Goal: Find specific page/section: Find specific page/section

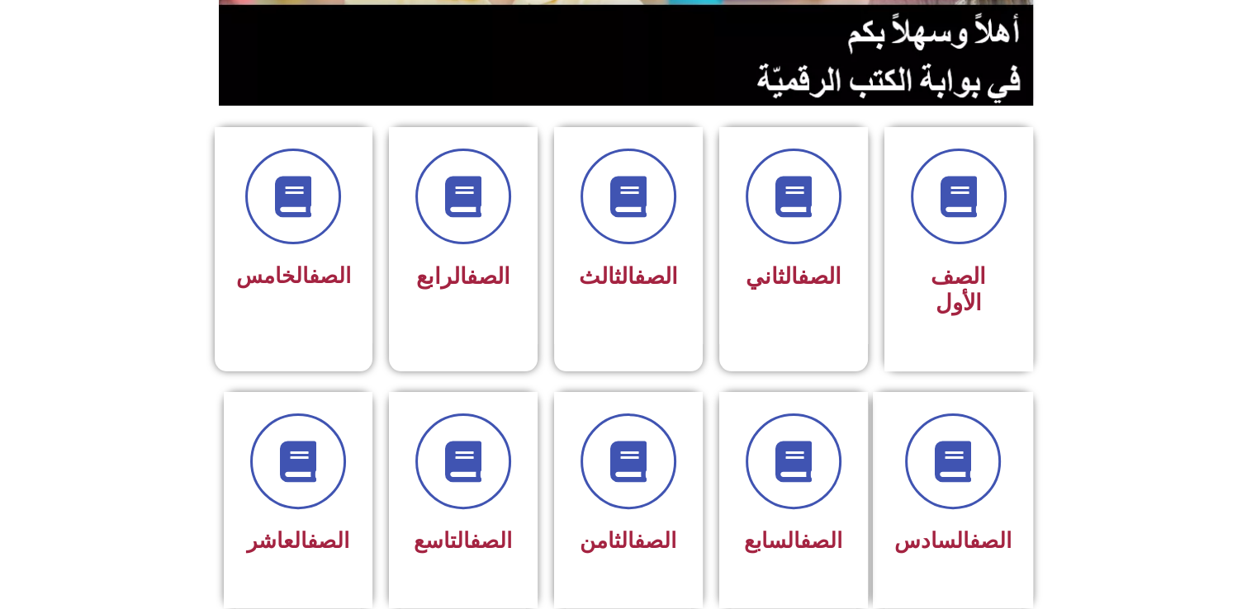
scroll to position [343, 0]
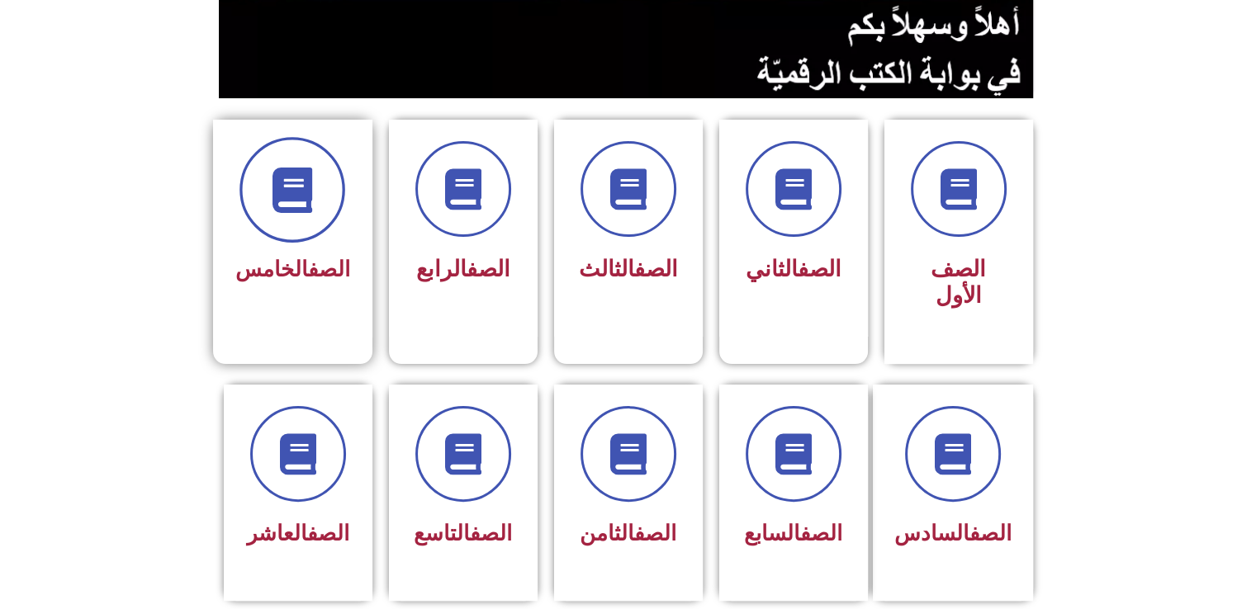
click at [300, 234] on span at bounding box center [292, 190] width 106 height 106
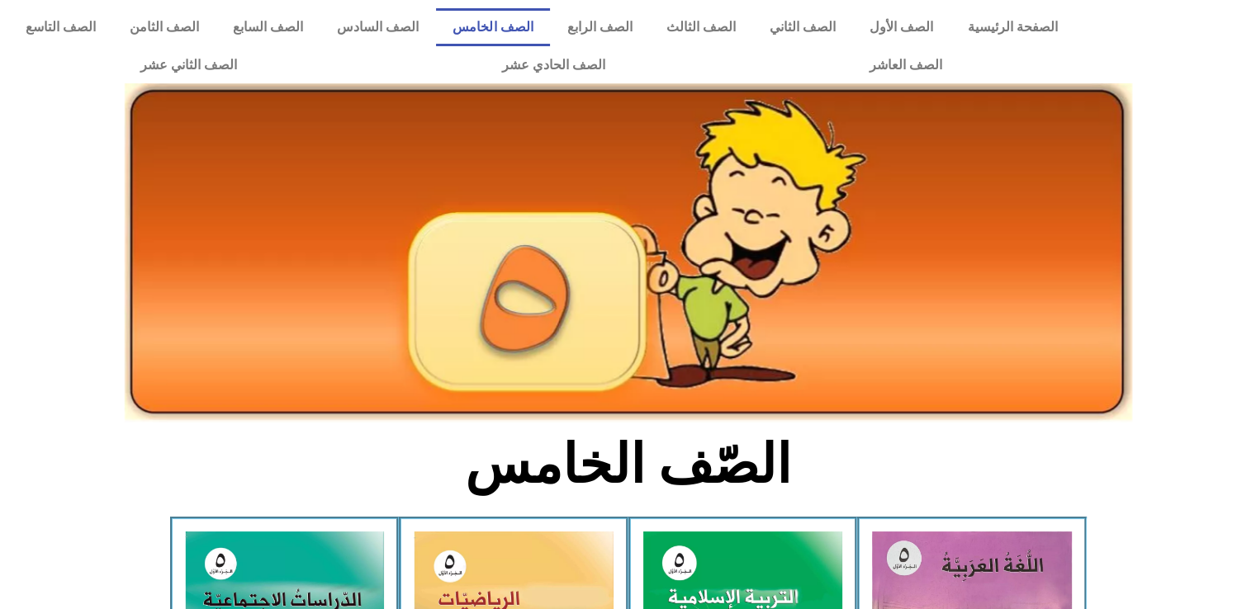
scroll to position [104, 0]
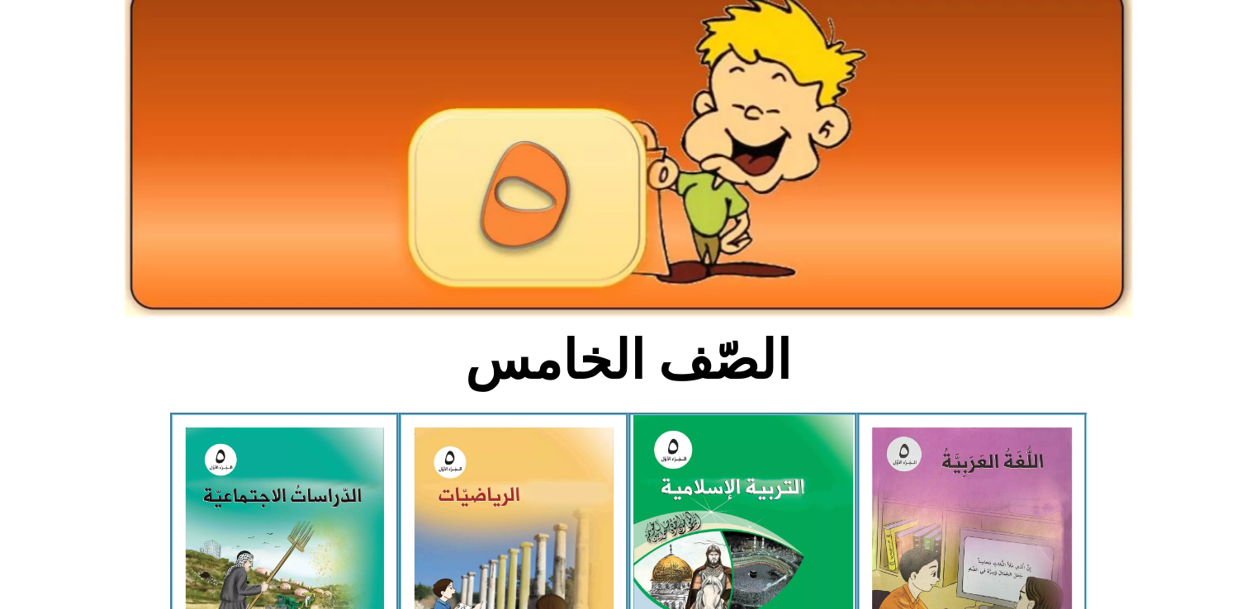
click at [724, 526] on img at bounding box center [742, 551] width 220 height 273
click at [713, 493] on img at bounding box center [742, 551] width 220 height 273
click at [721, 526] on img at bounding box center [742, 551] width 220 height 273
click at [745, 526] on img at bounding box center [742, 551] width 220 height 273
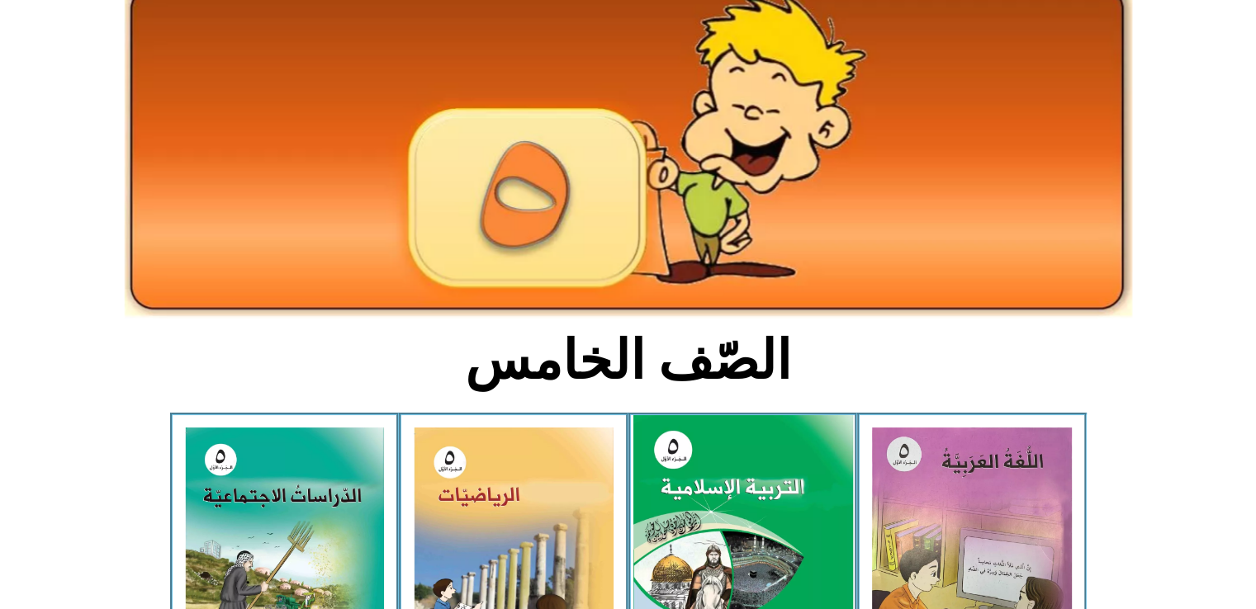
click at [769, 524] on img at bounding box center [742, 551] width 220 height 273
click at [730, 532] on img at bounding box center [742, 551] width 220 height 273
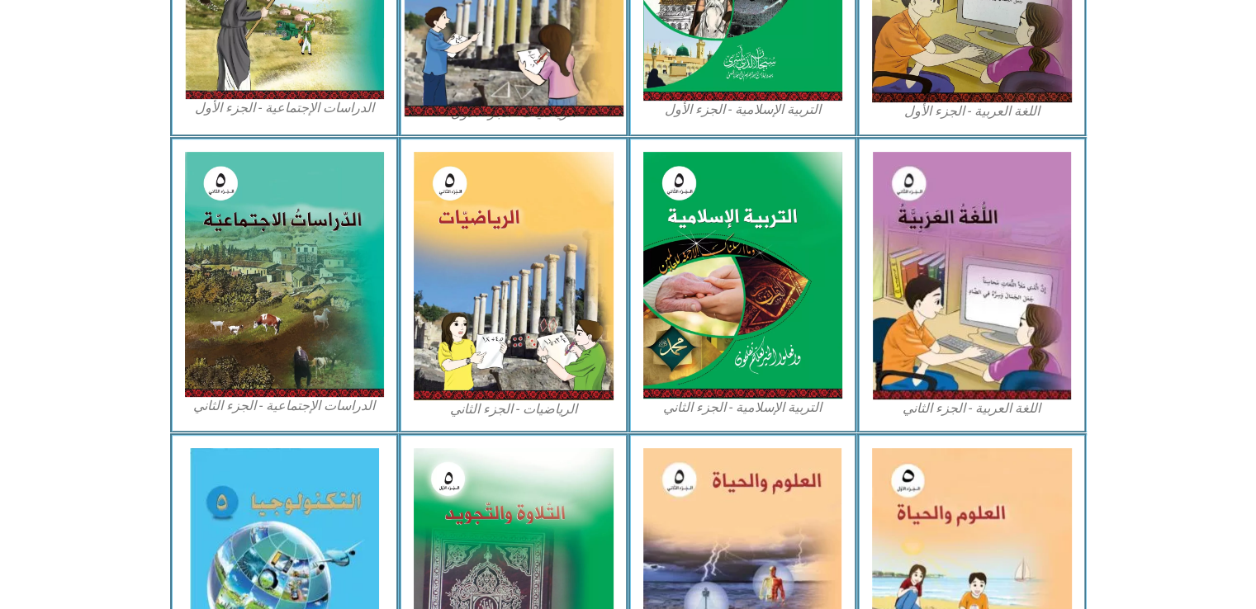
scroll to position [676, 0]
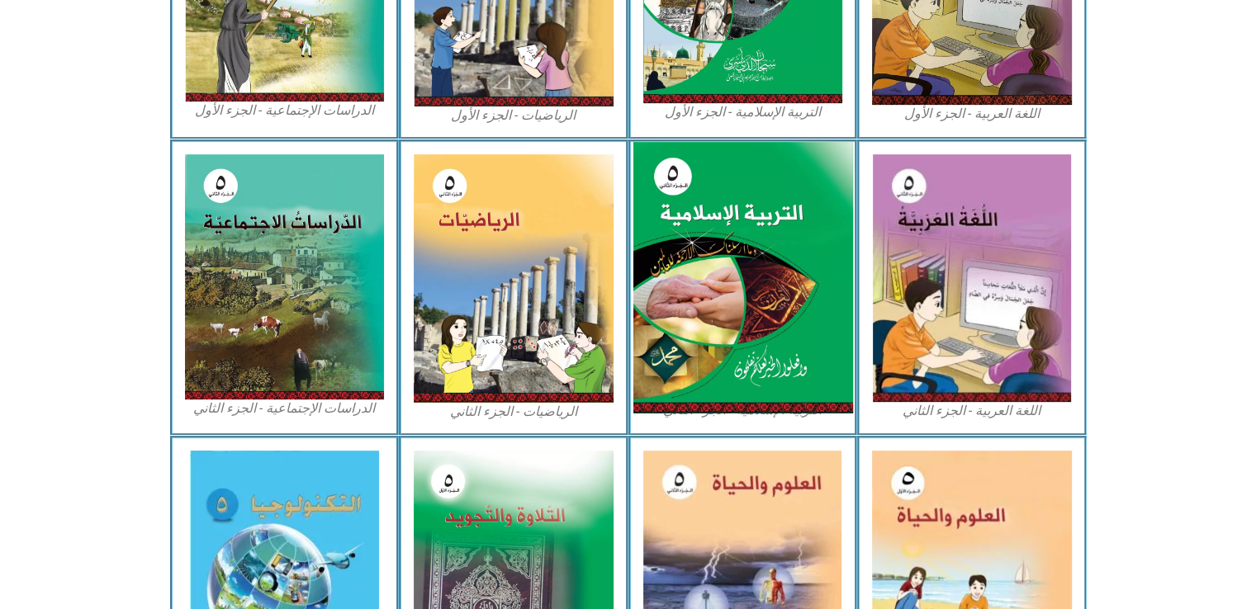
click at [737, 356] on img at bounding box center [742, 278] width 220 height 272
click at [735, 340] on img at bounding box center [742, 278] width 220 height 272
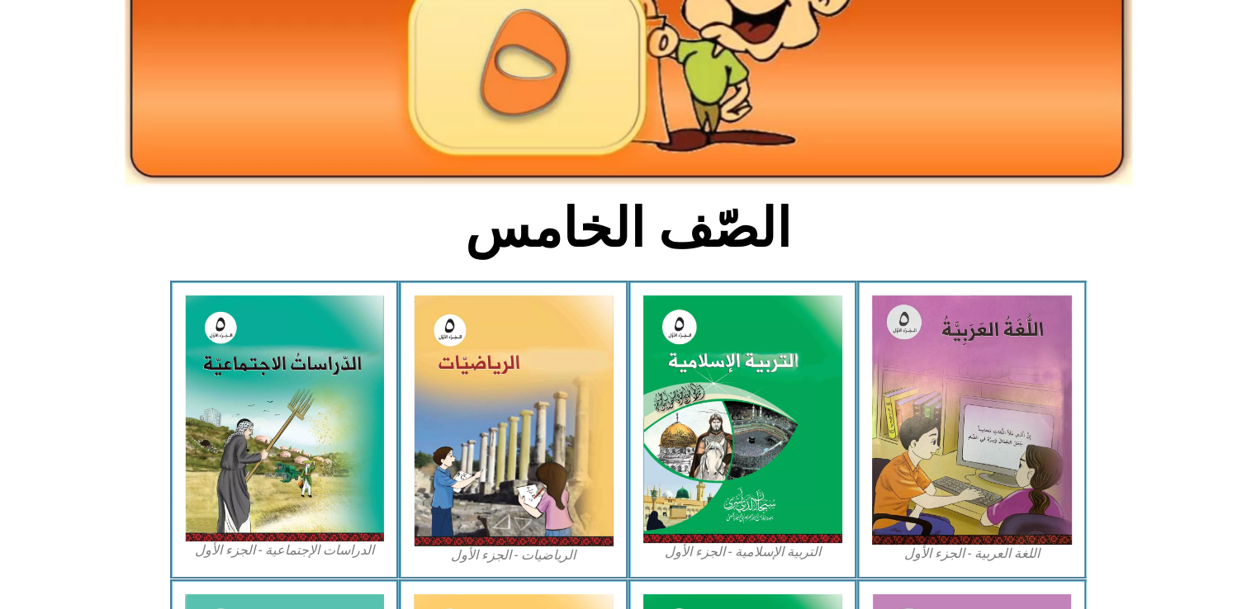
scroll to position [141, 0]
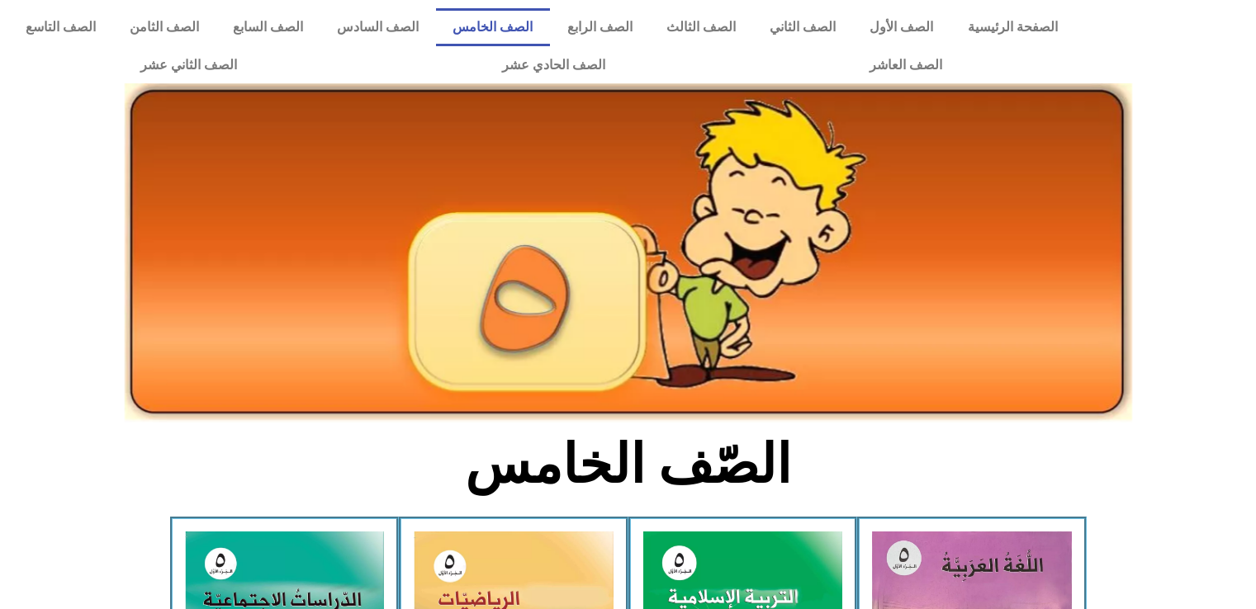
scroll to position [141, 0]
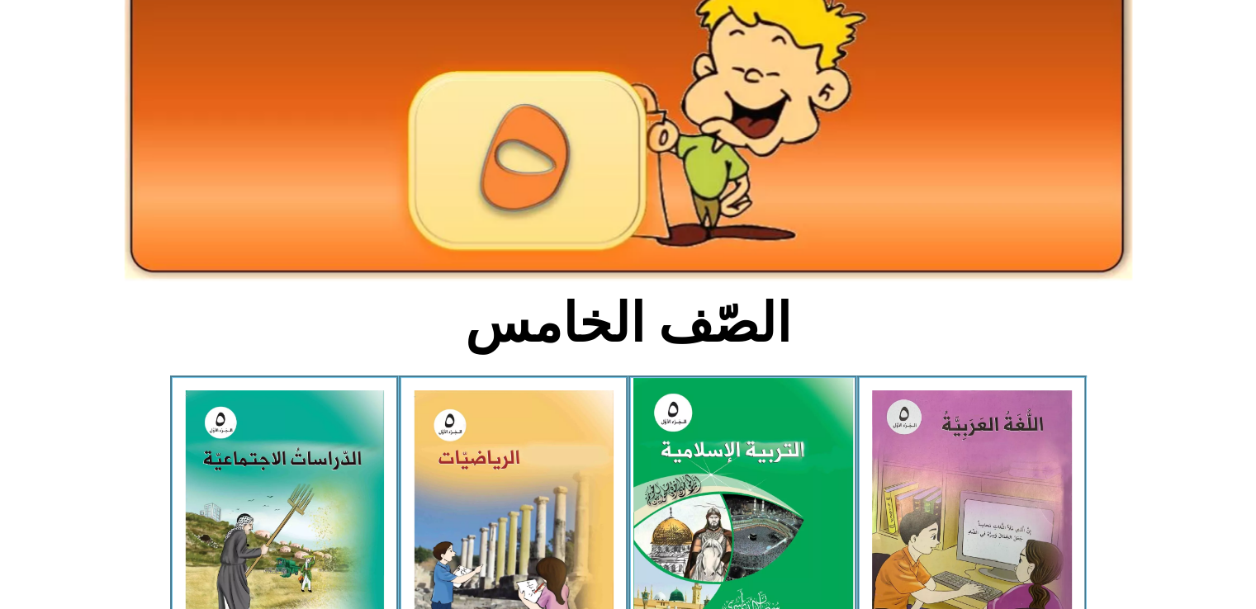
click at [710, 516] on img at bounding box center [742, 514] width 220 height 273
click at [782, 537] on img at bounding box center [742, 514] width 220 height 273
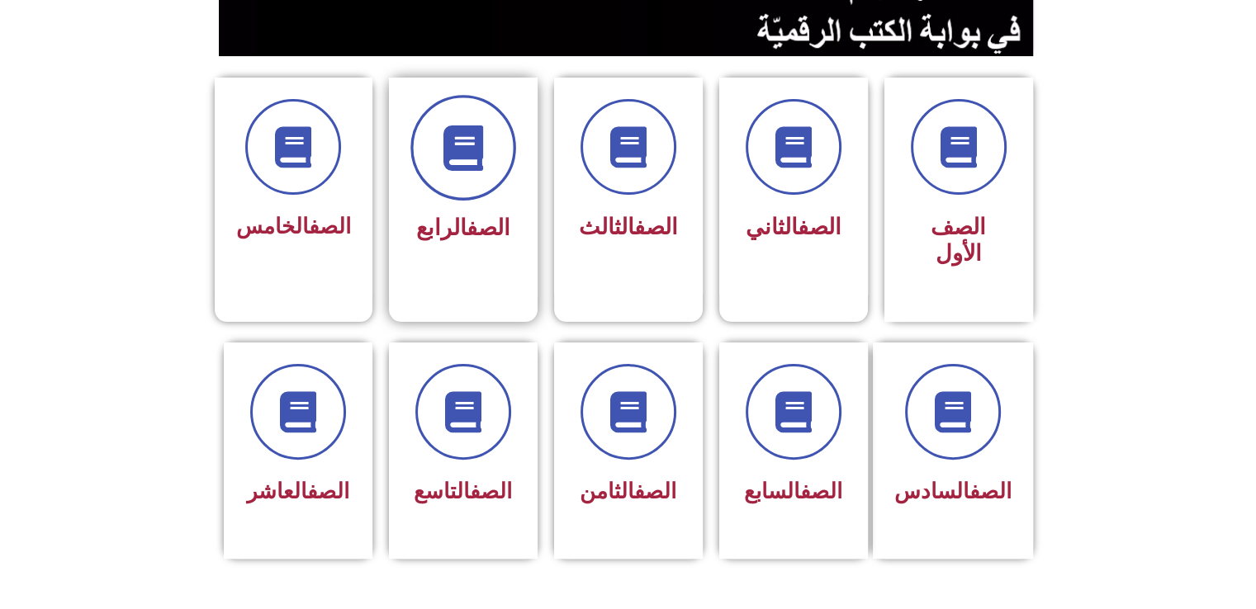
scroll to position [386, 0]
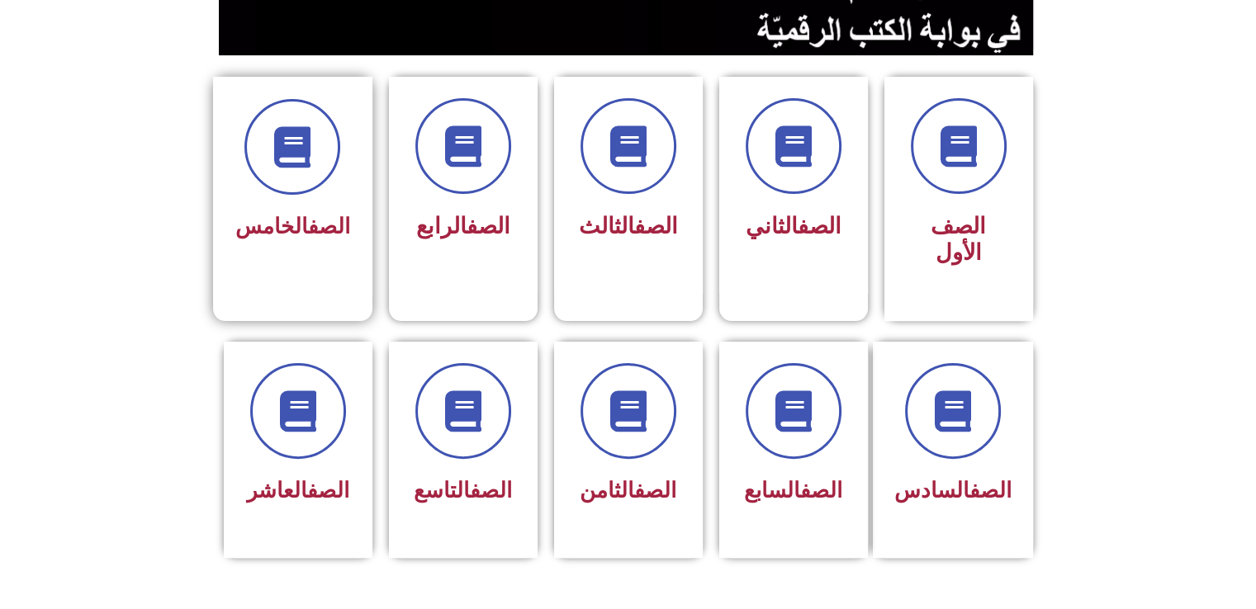
click at [296, 268] on div "الصف الخامس" at bounding box center [292, 186] width 159 height 218
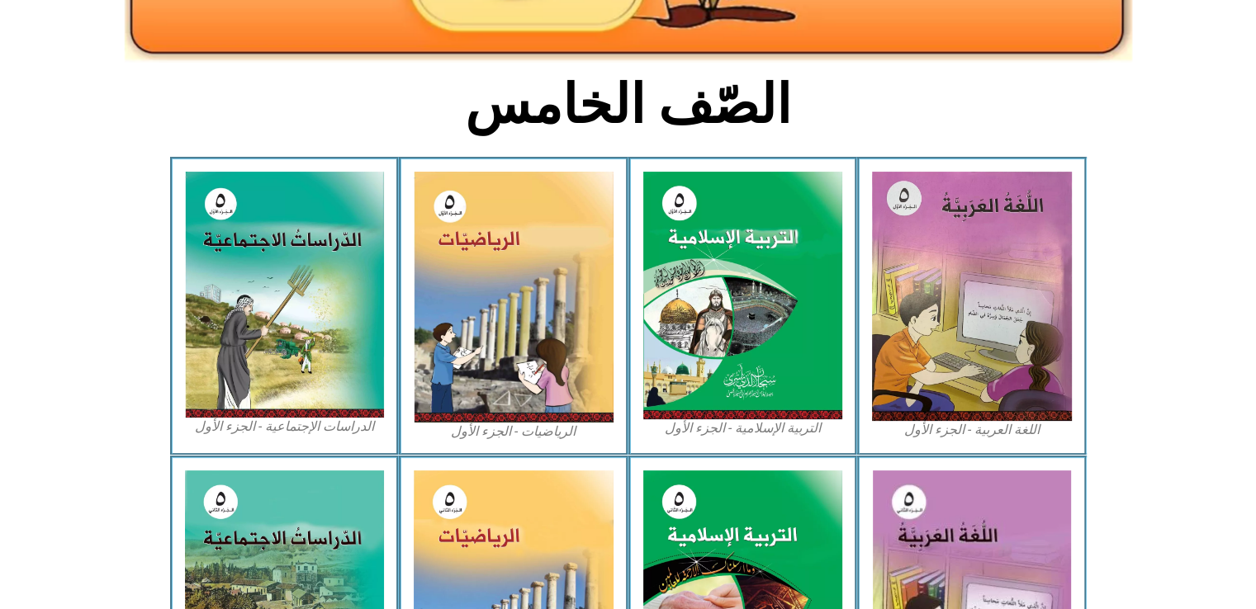
scroll to position [367, 0]
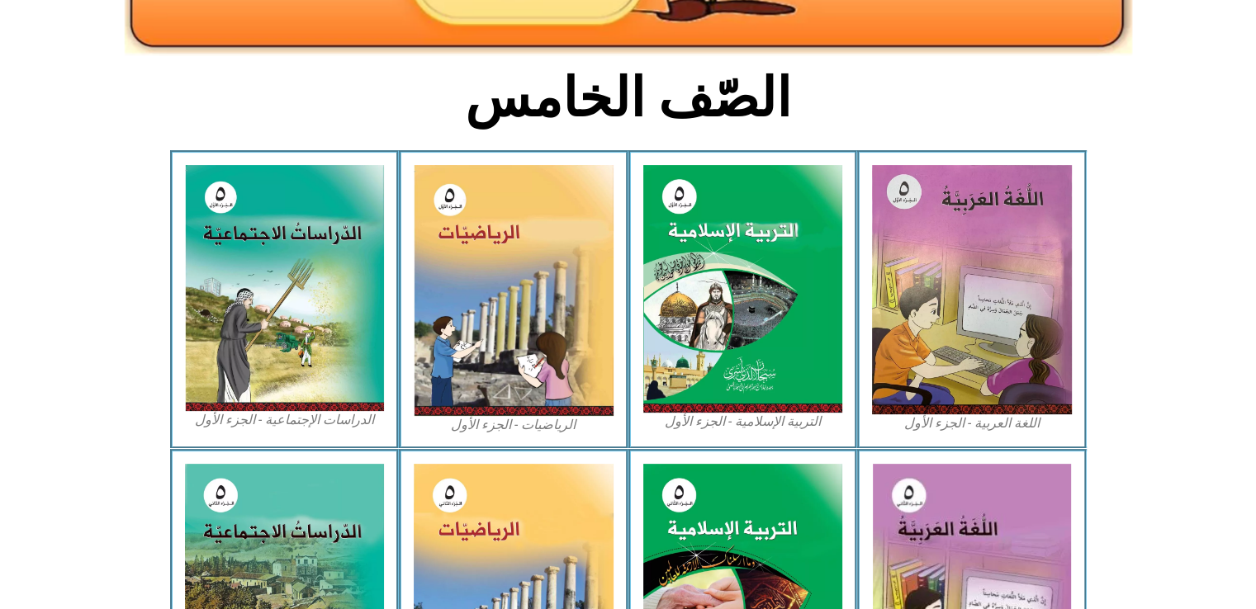
click at [717, 425] on figcaption "التربية الإسلامية - الجزء الأول" at bounding box center [743, 422] width 200 height 18
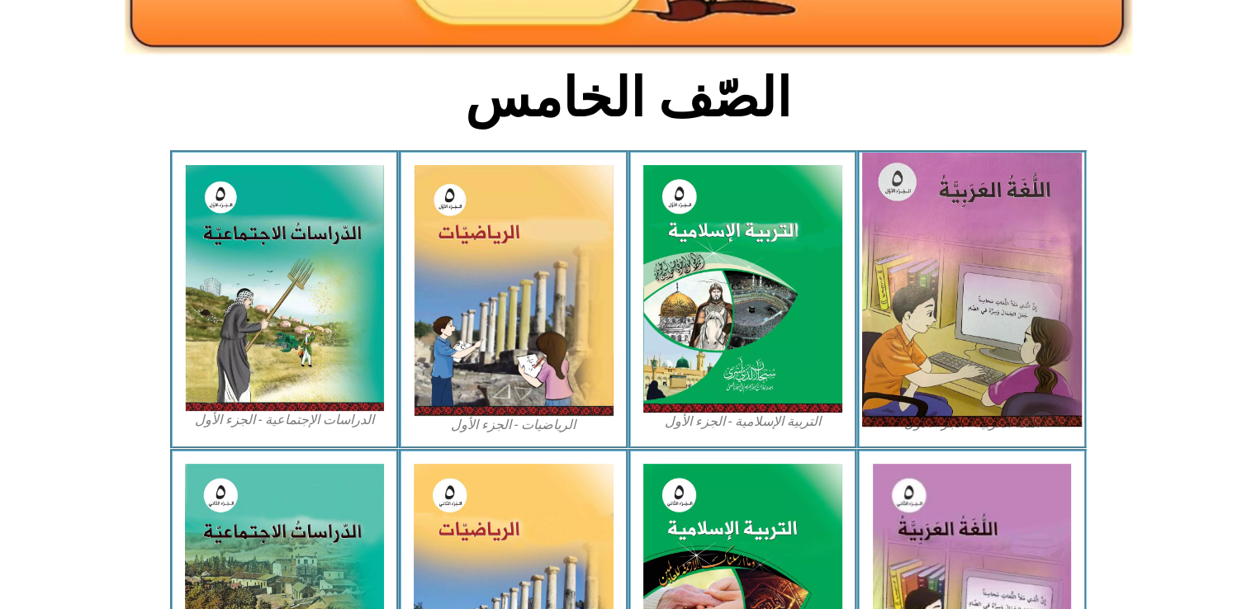
click at [915, 414] on img at bounding box center [972, 290] width 220 height 274
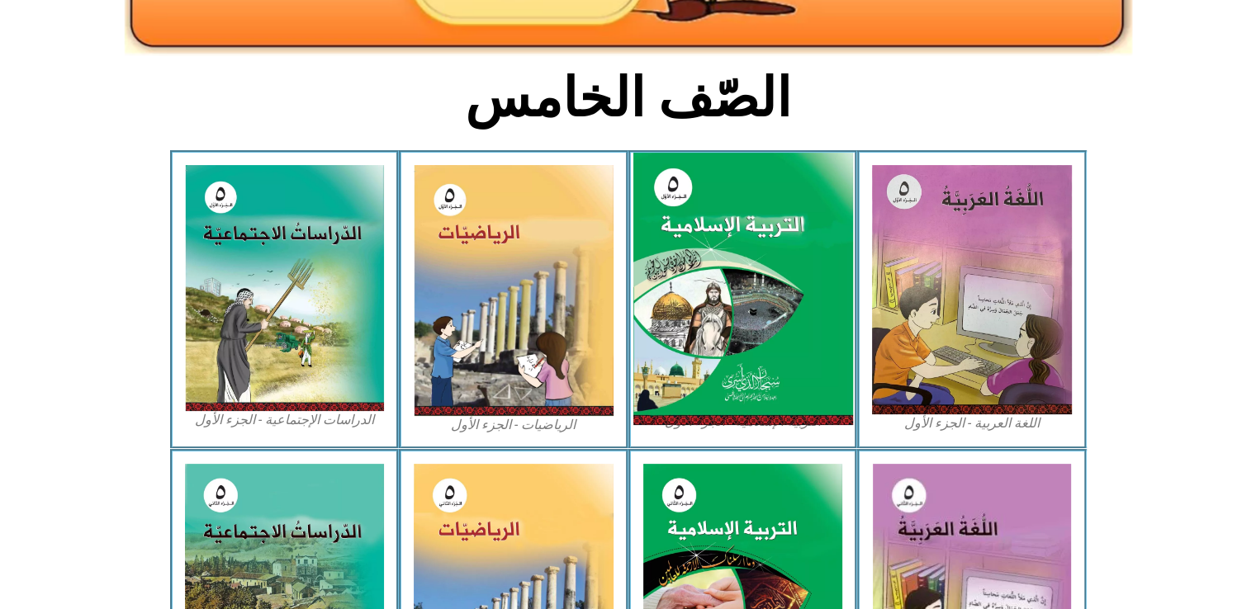
click at [636, 334] on img at bounding box center [742, 289] width 220 height 273
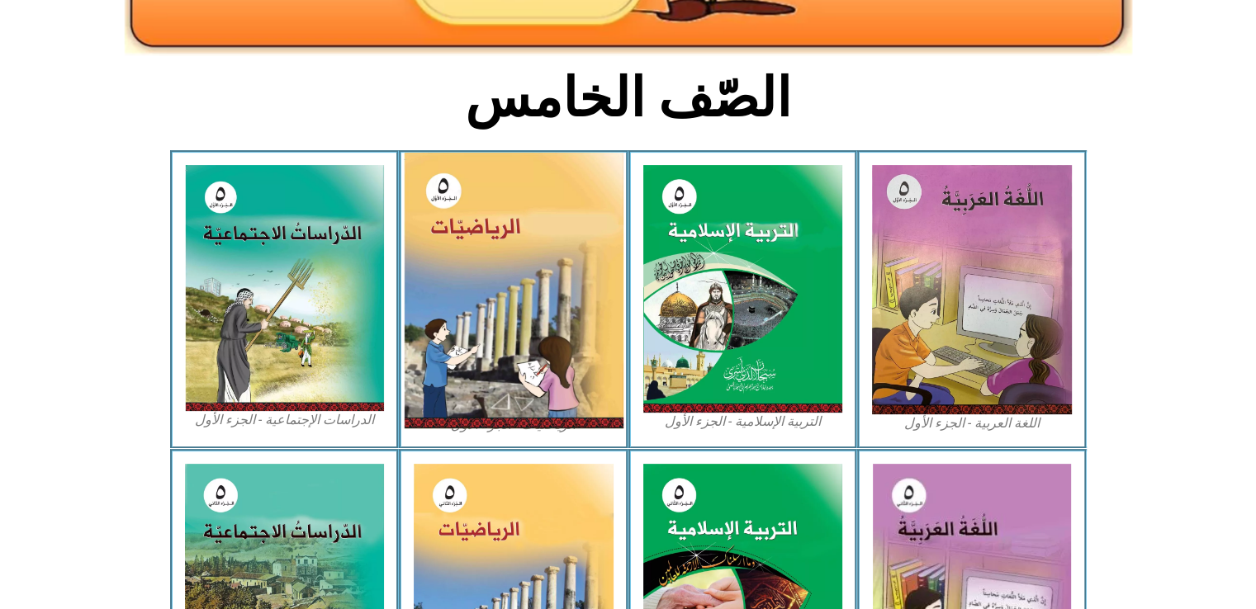
click at [475, 386] on img at bounding box center [514, 291] width 220 height 276
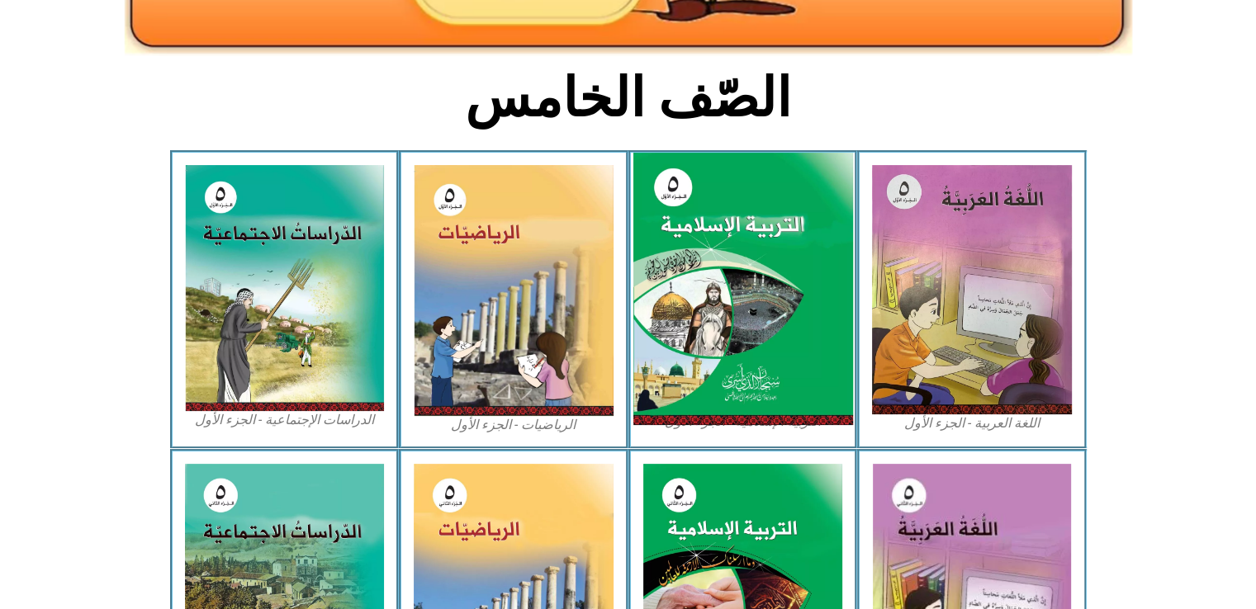
click at [839, 272] on img at bounding box center [742, 289] width 220 height 273
